Goal: Transaction & Acquisition: Purchase product/service

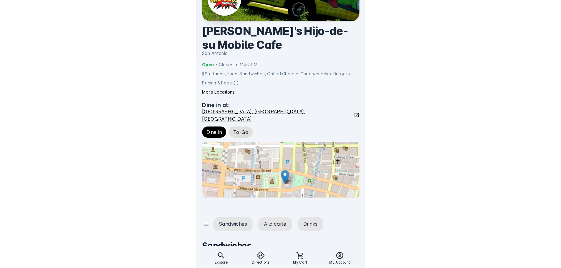
scroll to position [59, 0]
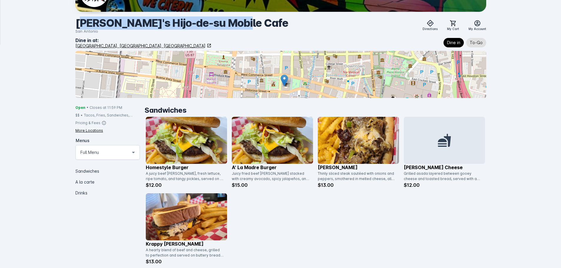
drag, startPoint x: 72, startPoint y: 21, endPoint x: 265, endPoint y: 19, distance: 192.8
click at [250, 20] on div "Eddie's Hijo-de-su Mobile Cafe San Antonio Directions My Cart My Account Dine i…" at bounding box center [281, 200] width 420 height 519
copy div "Eddie's Hijo-de-su Mobile Cafe"
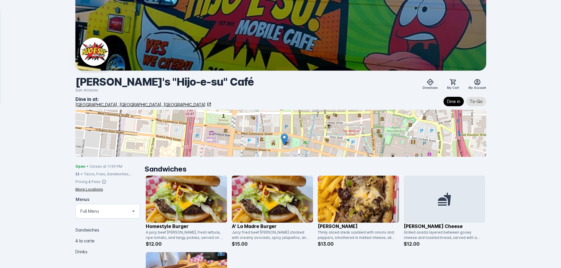
click at [38, 104] on div "Eddie's "Hijo-e-su" Café San Antonio Directions My Cart My Account Dine in at: …" at bounding box center [281, 267] width 560 height 534
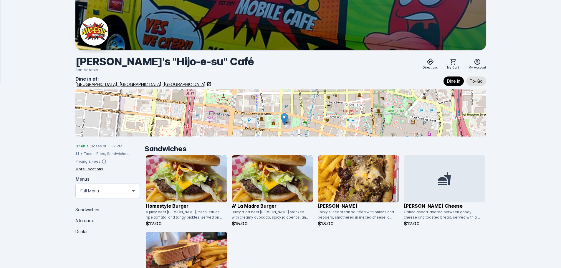
scroll to position [59, 0]
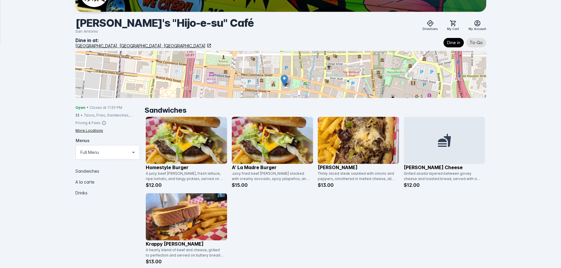
click at [279, 135] on img at bounding box center [272, 140] width 81 height 47
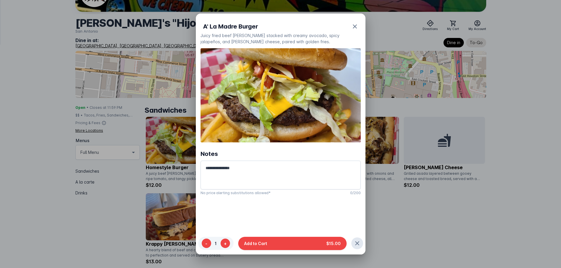
drag, startPoint x: 281, startPoint y: 242, endPoint x: 281, endPoint y: 235, distance: 6.2
click at [281, 242] on button "Add to Cart $15.00" at bounding box center [292, 243] width 108 height 13
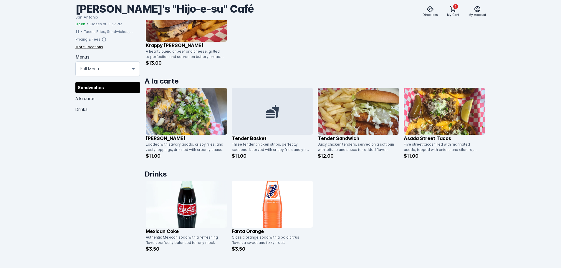
scroll to position [265, 0]
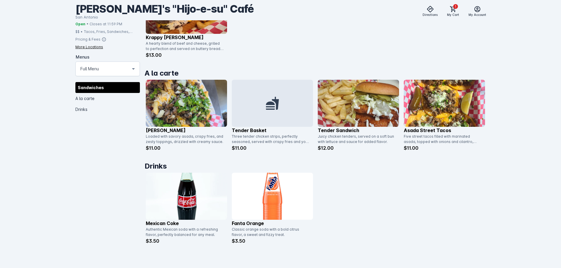
click at [366, 106] on img at bounding box center [358, 103] width 81 height 47
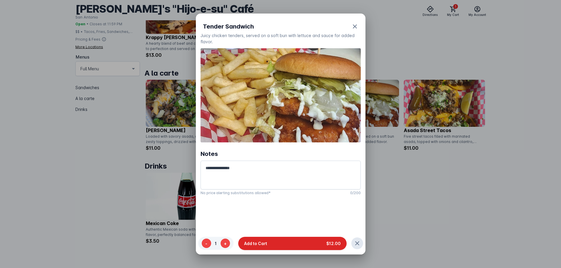
click at [318, 246] on button "Add to Cart $12.00" at bounding box center [292, 243] width 108 height 13
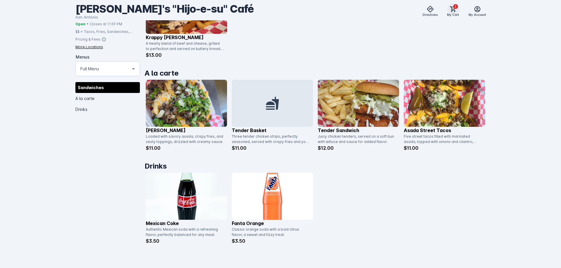
click at [454, 8] on span "2" at bounding box center [455, 6] width 5 height 5
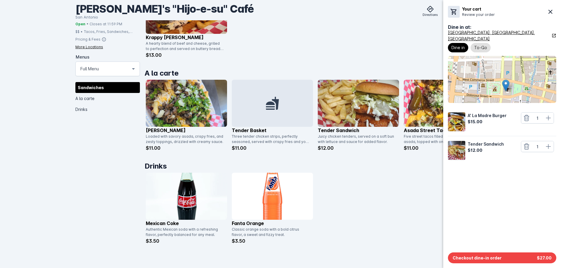
click at [481, 251] on div "Dine in at: San Antonio, TX, USA Dine in To-Go A' La Madre Burger $15.00 1 Tend…" at bounding box center [502, 138] width 108 height 229
click at [476, 259] on span "Checkout dine-in order" at bounding box center [476, 258] width 49 height 6
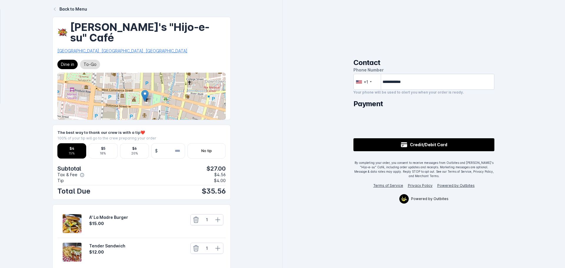
drag, startPoint x: 172, startPoint y: 91, endPoint x: 172, endPoint y: 85, distance: 6.5
click at [172, 85] on div at bounding box center [141, 96] width 169 height 47
click at [324, 101] on div "**********" at bounding box center [424, 134] width 282 height 268
